Goal: Download file/media

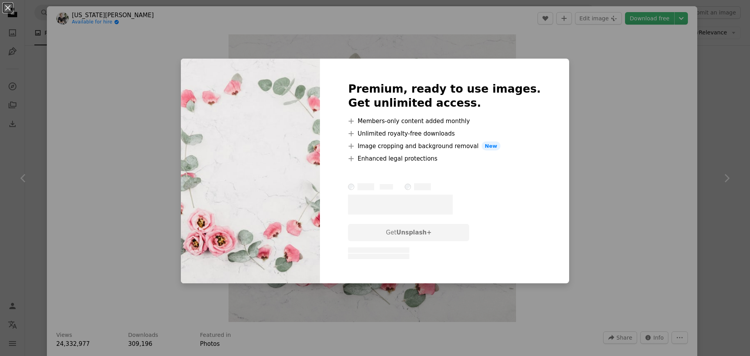
scroll to position [469, 0]
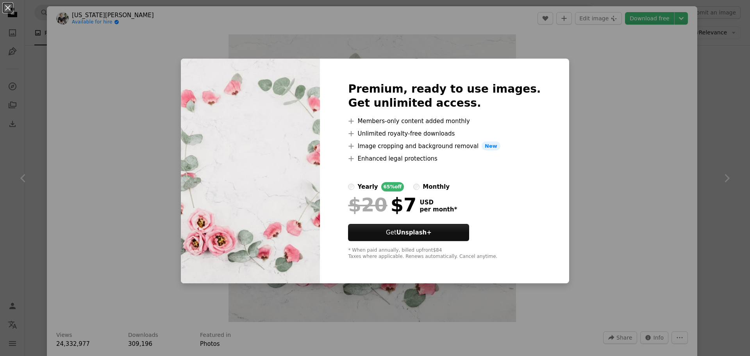
click at [605, 138] on div "An X shape Premium, ready to use images. Get unlimited access. A plus sign Memb…" at bounding box center [375, 178] width 750 height 356
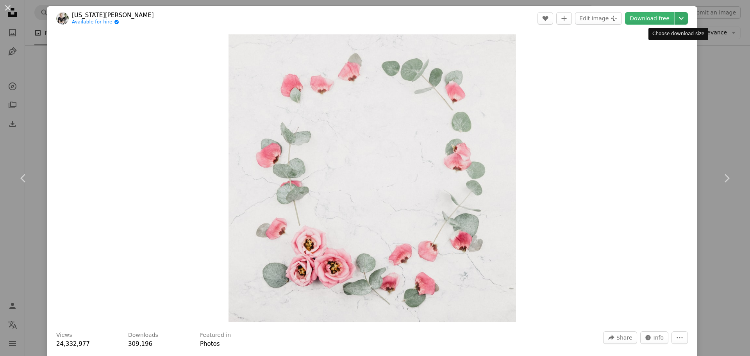
click at [675, 17] on icon "Chevron down" at bounding box center [681, 18] width 13 height 9
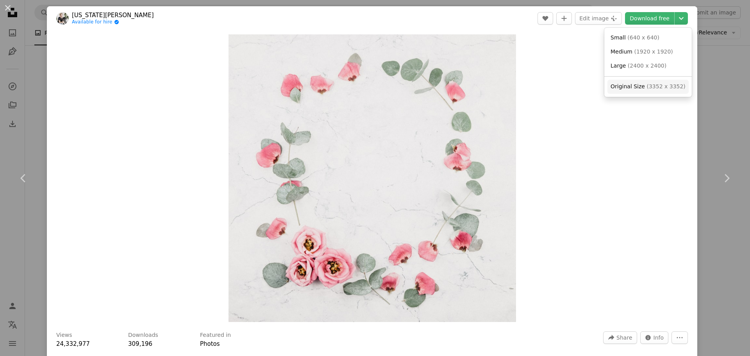
click at [627, 88] on span "Original Size" at bounding box center [628, 86] width 34 height 6
